Goal: Information Seeking & Learning: Learn about a topic

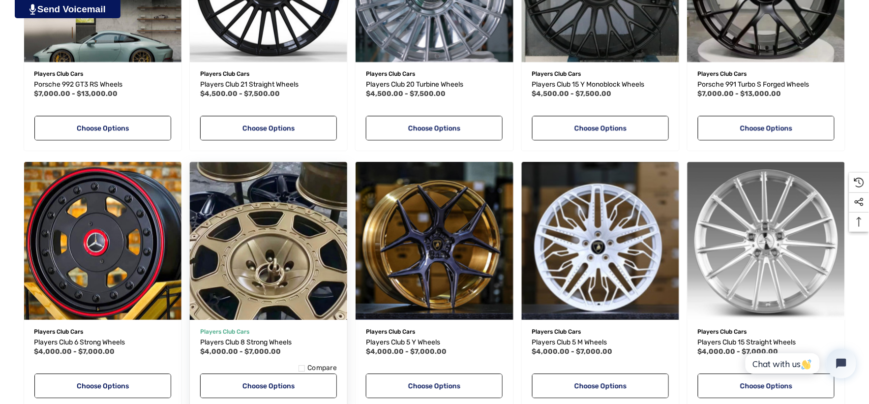
scroll to position [819, 0]
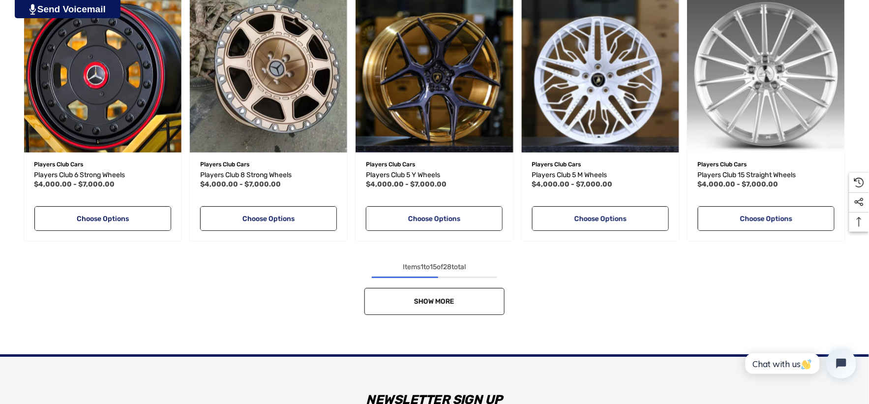
click at [381, 303] on link "Show More" at bounding box center [434, 301] width 140 height 27
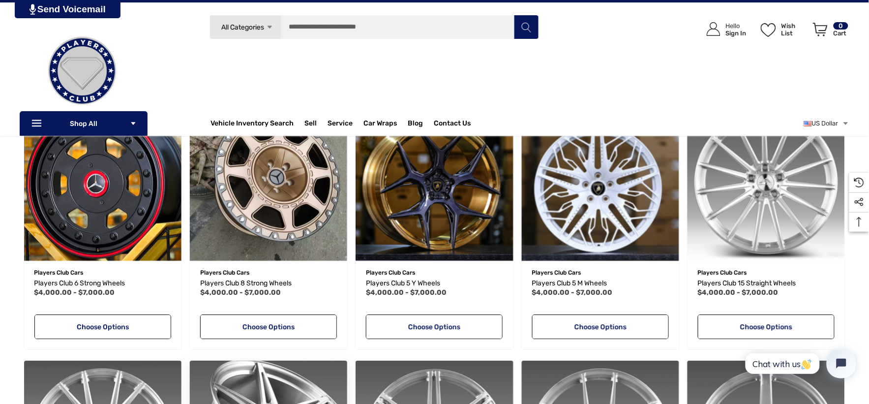
scroll to position [710, 0]
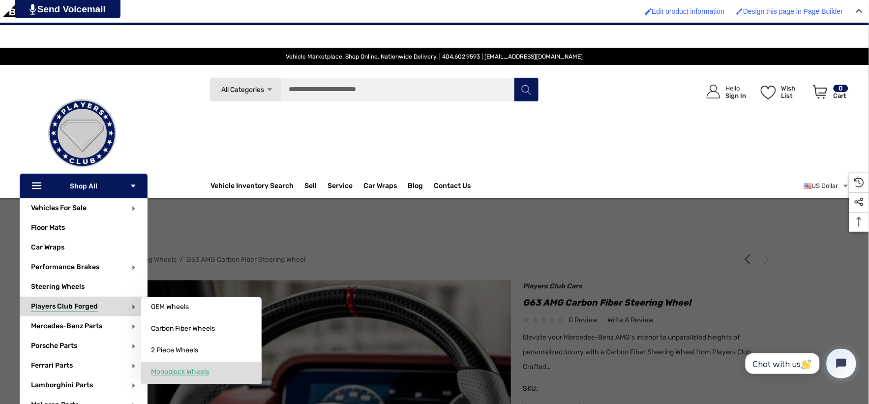
click at [182, 374] on span "Monoblock Wheels" at bounding box center [180, 371] width 58 height 9
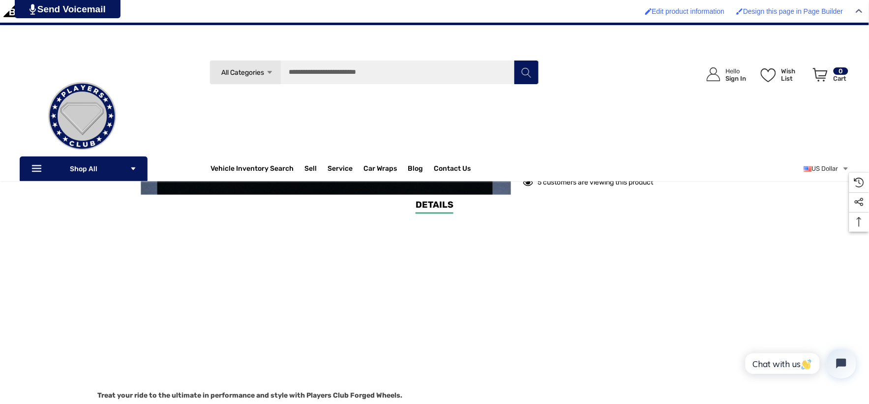
scroll to position [327, 0]
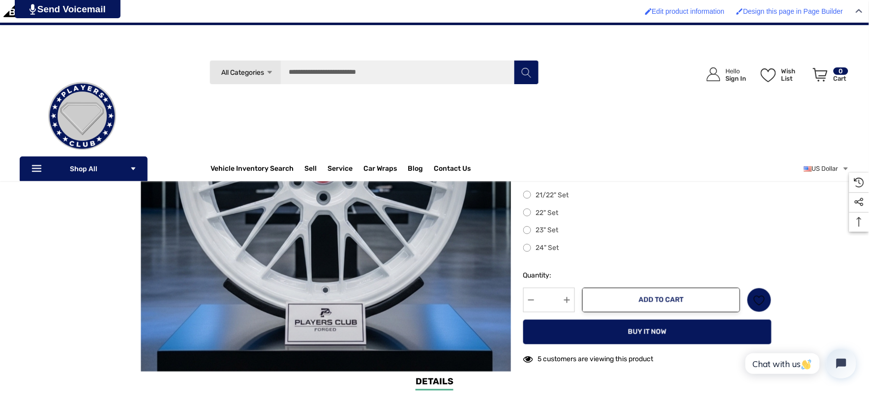
click at [529, 251] on label "24" Set" at bounding box center [647, 248] width 248 height 12
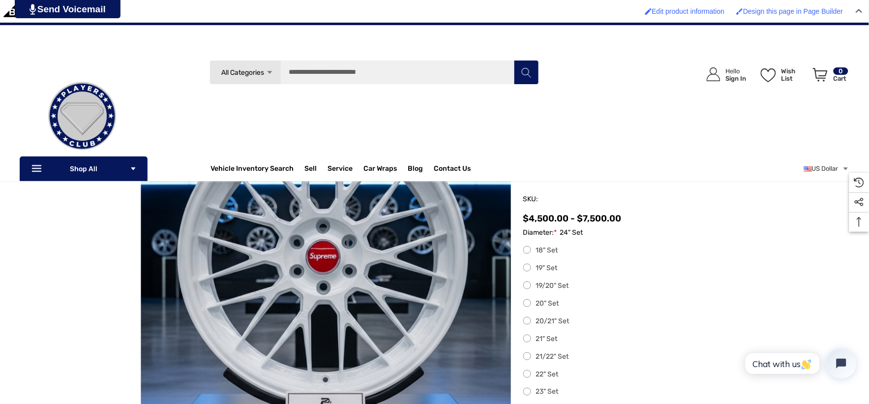
scroll to position [164, 0]
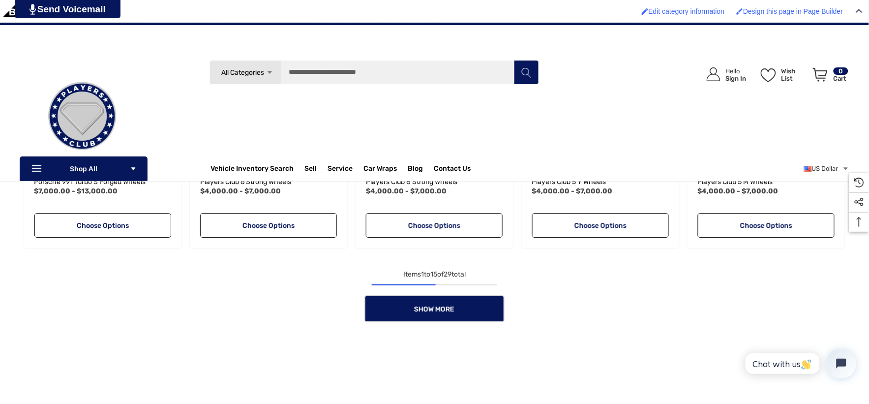
scroll to position [872, 0]
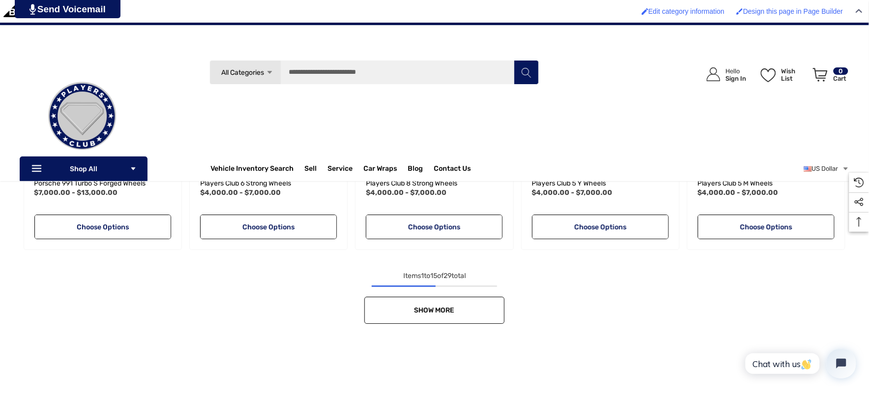
click at [477, 297] on link "Show More" at bounding box center [434, 309] width 140 height 27
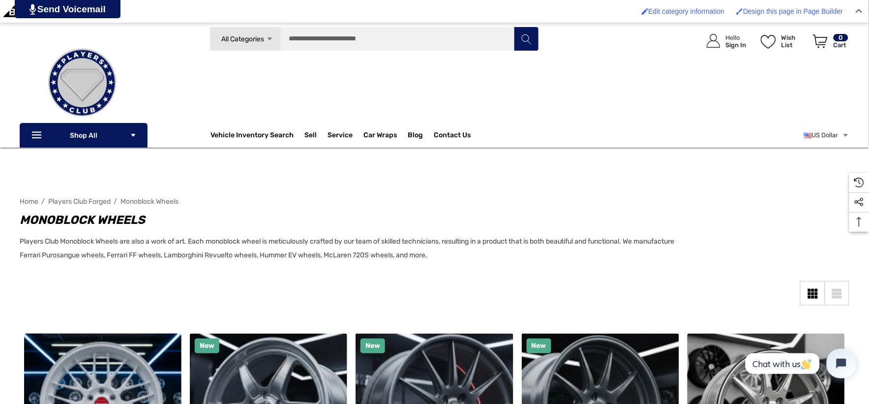
scroll to position [0, 0]
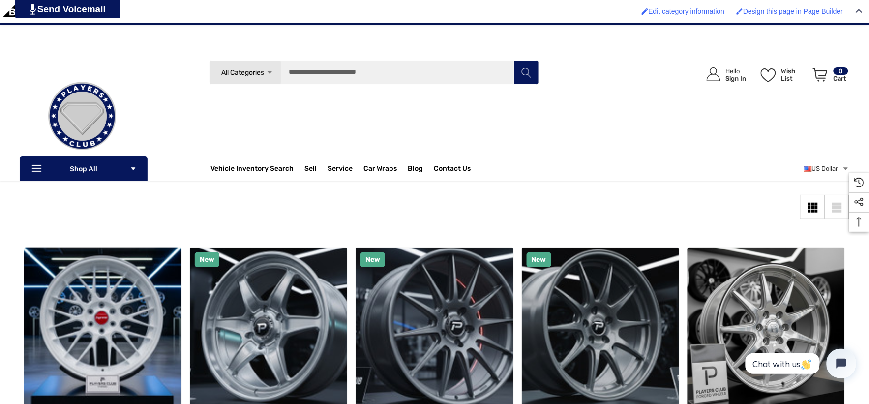
scroll to position [109, 0]
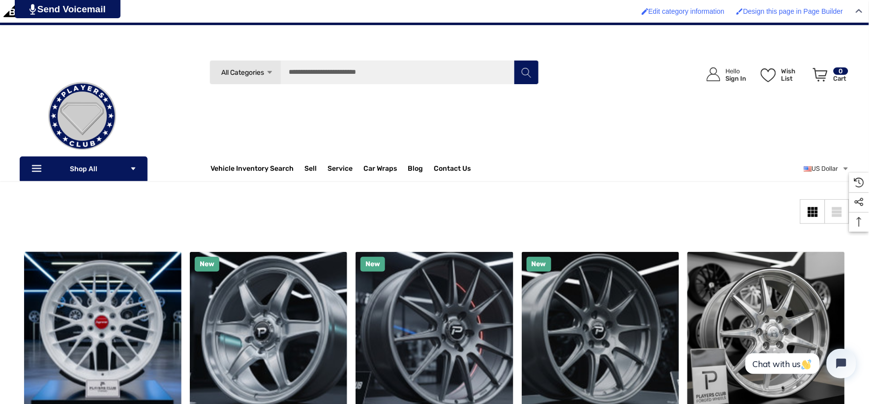
click at [70, 106] on img at bounding box center [82, 116] width 98 height 98
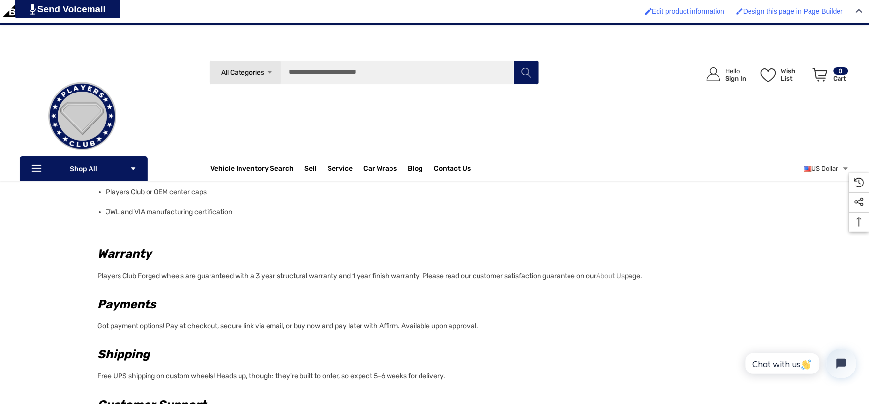
scroll to position [601, 0]
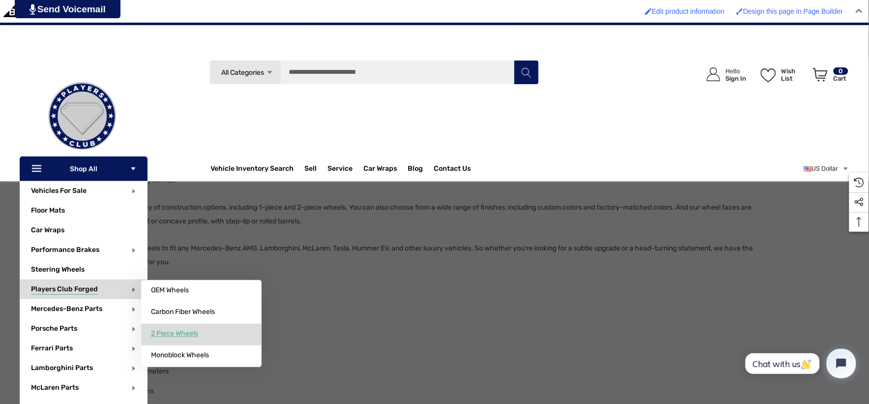
click at [169, 336] on span "2 Piece Wheels" at bounding box center [174, 333] width 47 height 9
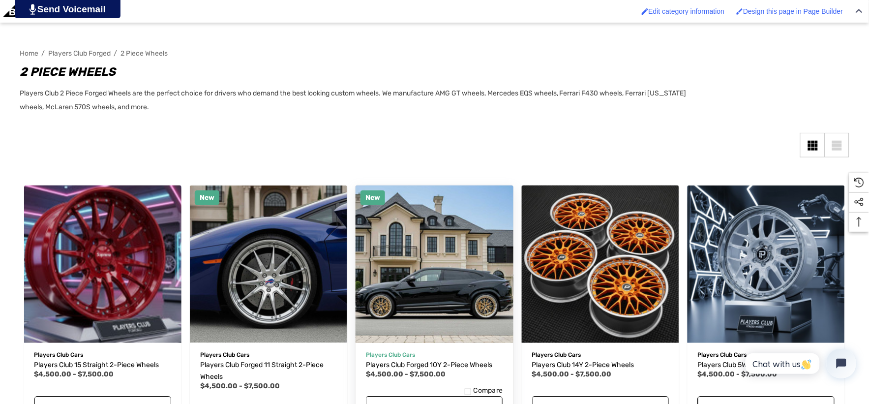
scroll to position [218, 0]
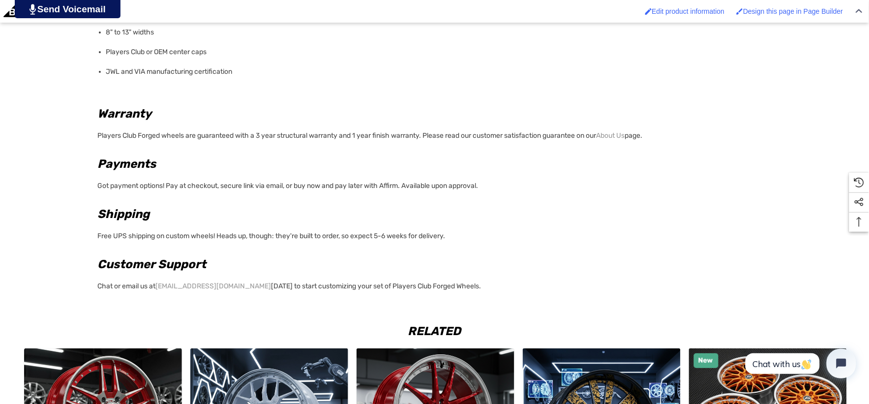
scroll to position [983, 0]
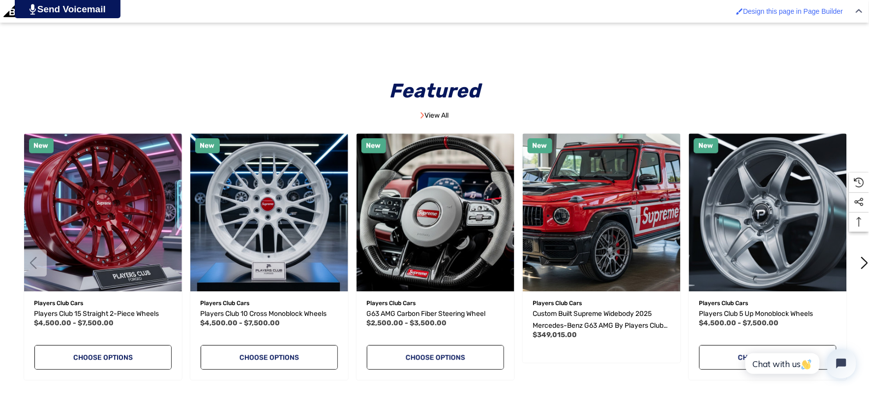
scroll to position [601, 0]
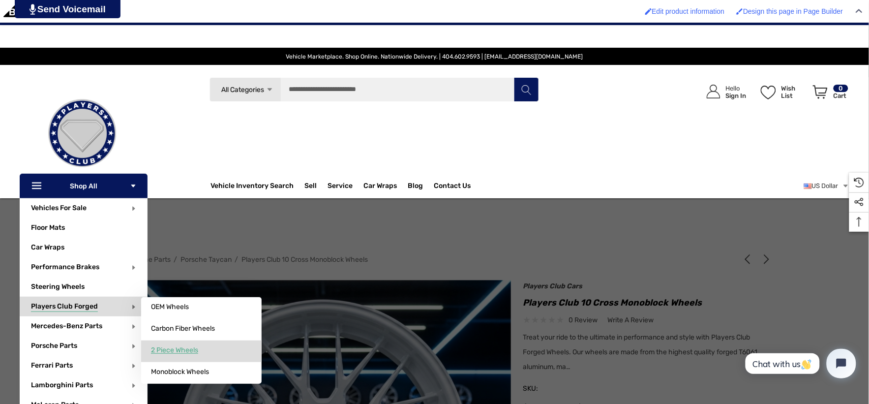
click at [182, 352] on span "2 Piece Wheels" at bounding box center [174, 350] width 47 height 9
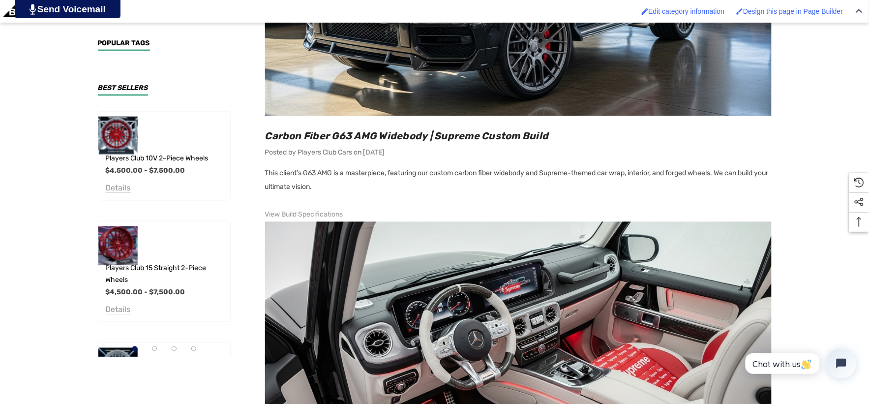
scroll to position [601, 0]
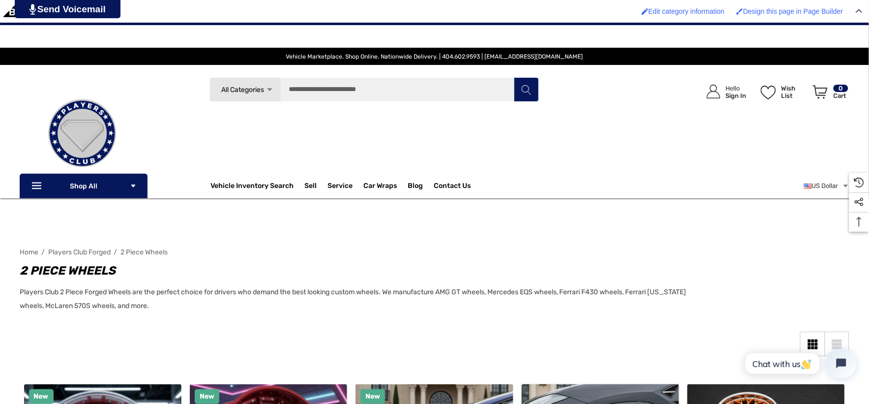
click at [101, 121] on img at bounding box center [82, 133] width 98 height 98
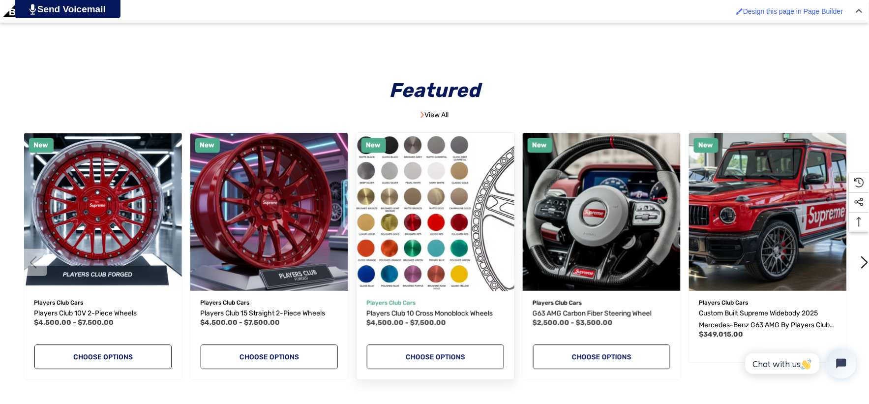
scroll to position [601, 0]
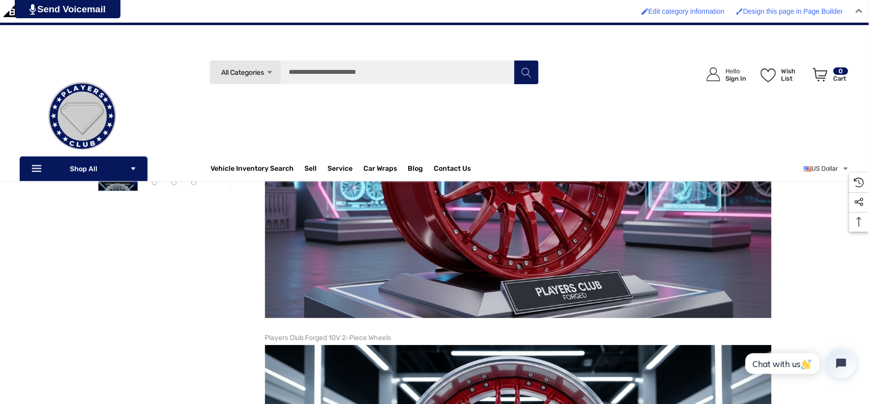
scroll to position [601, 0]
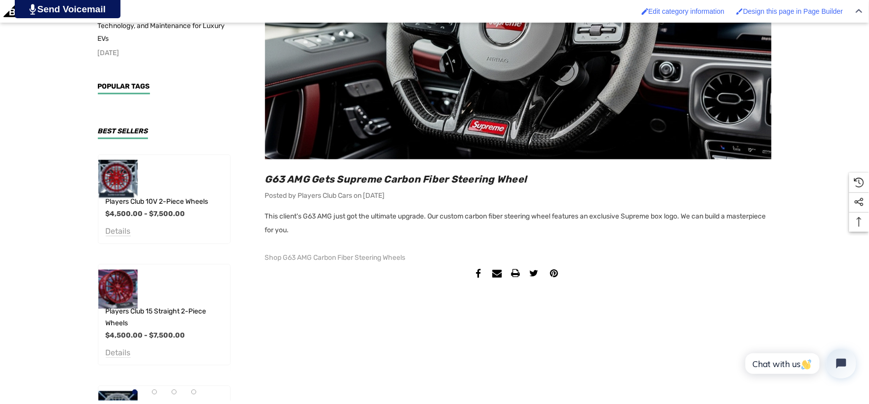
scroll to position [437, 0]
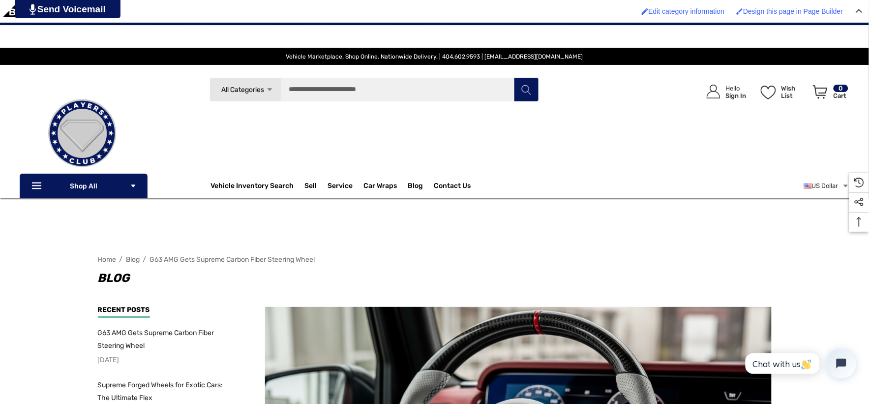
click at [66, 124] on img at bounding box center [82, 133] width 98 height 98
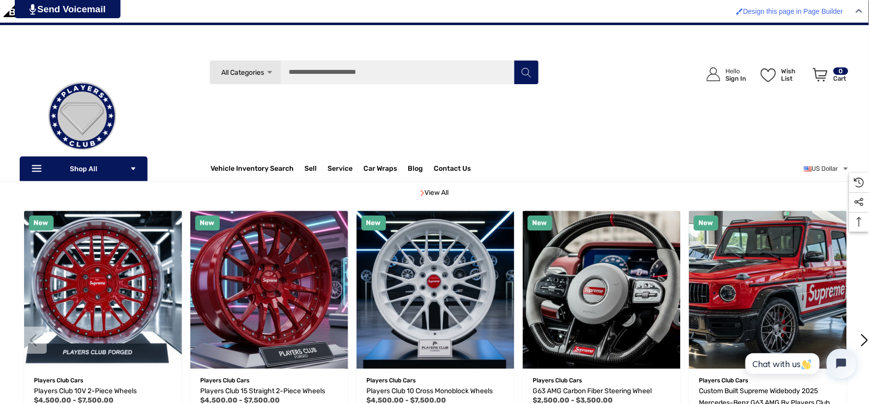
scroll to position [492, 0]
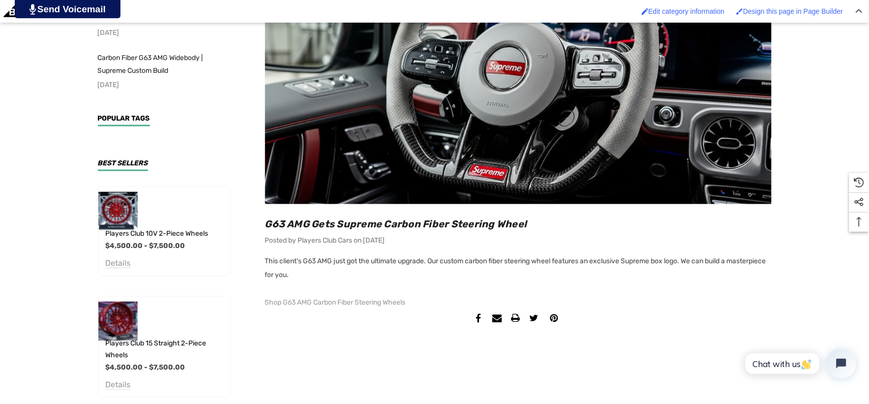
scroll to position [382, 0]
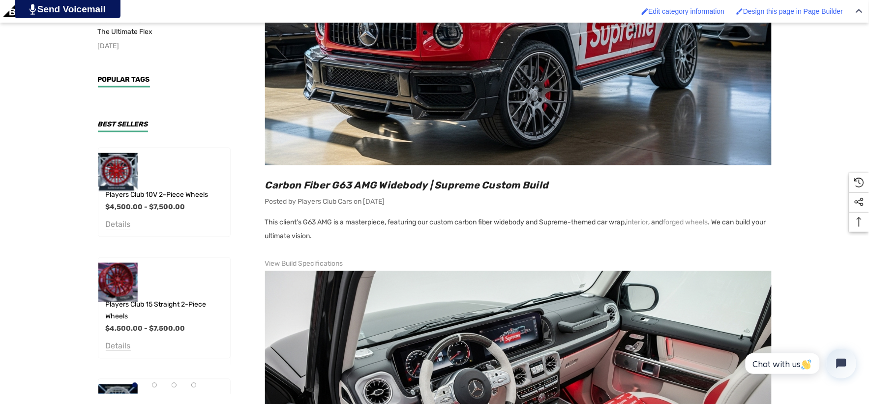
scroll to position [437, 0]
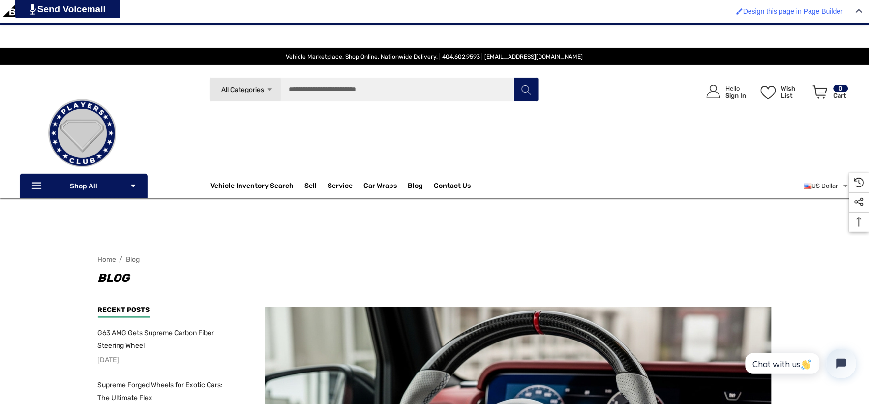
click at [101, 138] on img at bounding box center [82, 133] width 98 height 98
